Goal: Information Seeking & Learning: Learn about a topic

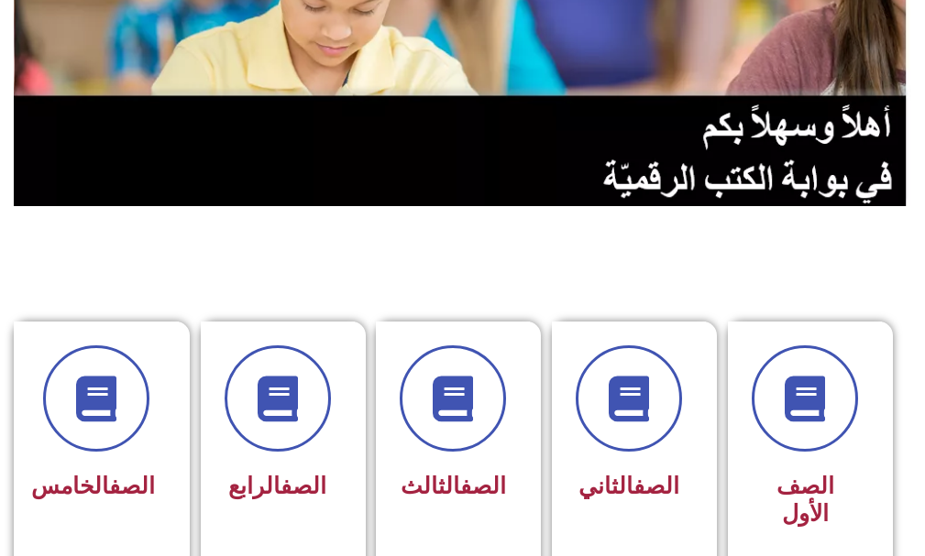
scroll to position [275, 0]
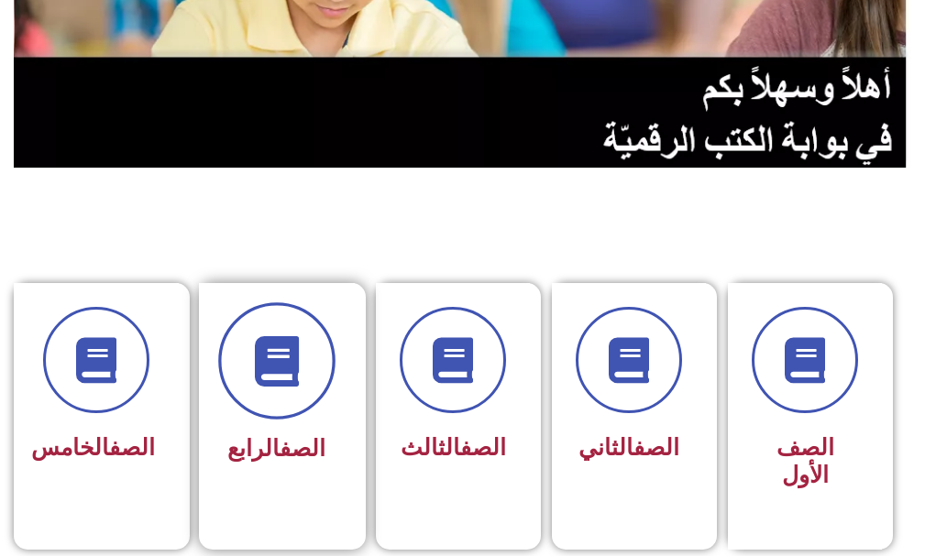
click at [301, 412] on span at bounding box center [276, 361] width 117 height 117
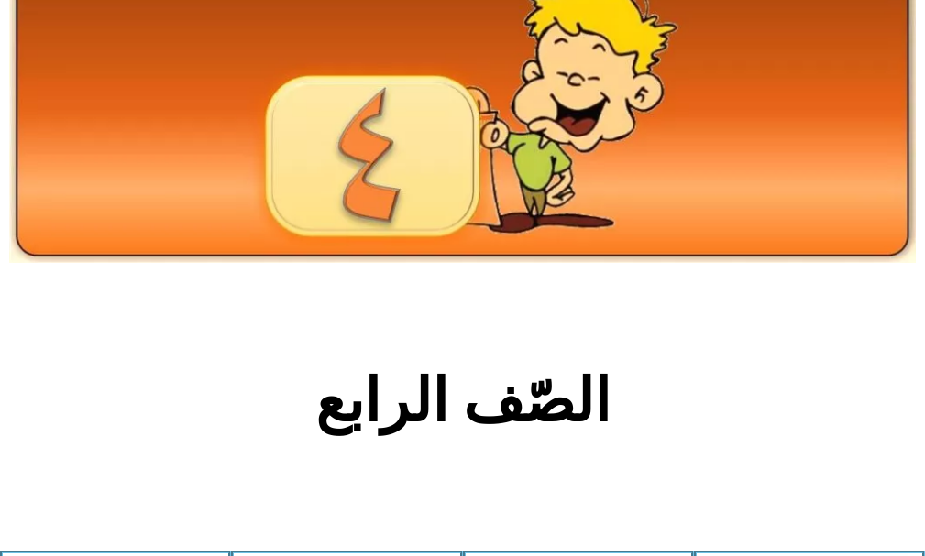
scroll to position [458, 0]
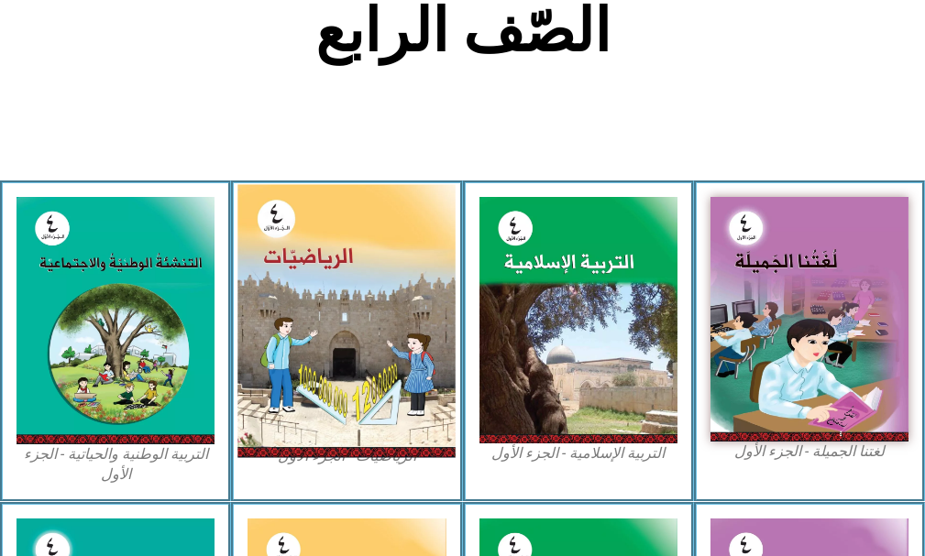
click at [319, 307] on img at bounding box center [346, 321] width 218 height 273
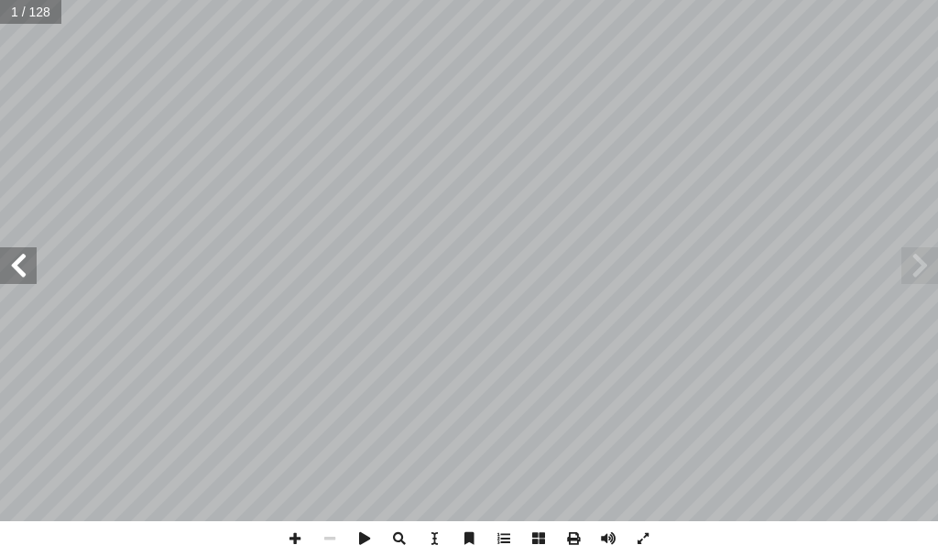
click at [16, 263] on span at bounding box center [18, 265] width 37 height 37
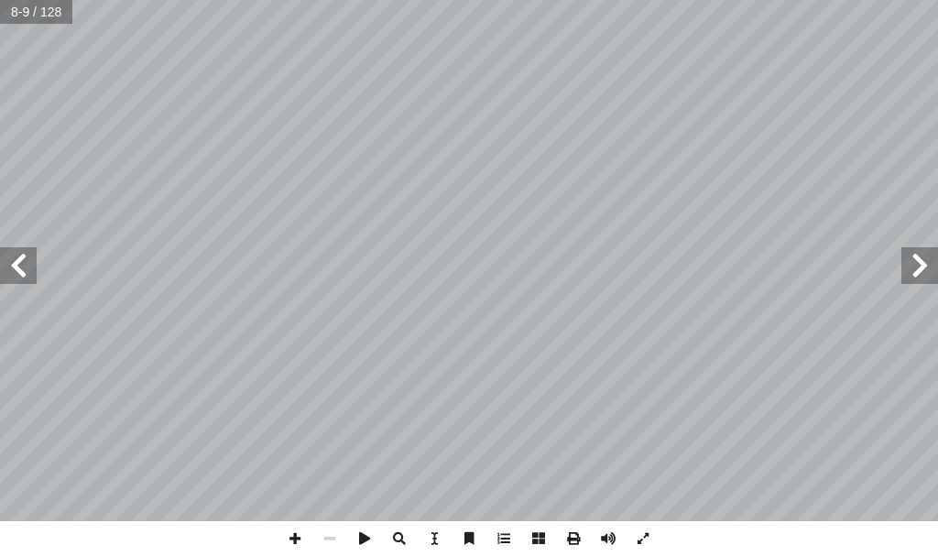
click at [18, 265] on span at bounding box center [18, 265] width 37 height 37
click at [288, 536] on span at bounding box center [295, 538] width 35 height 35
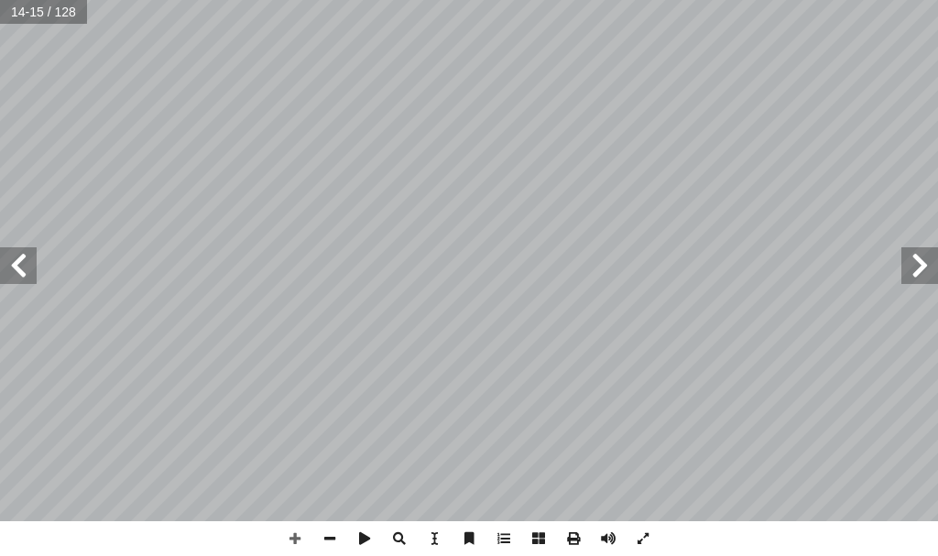
click at [15, 273] on span at bounding box center [18, 265] width 37 height 37
